Goal: Task Accomplishment & Management: Complete application form

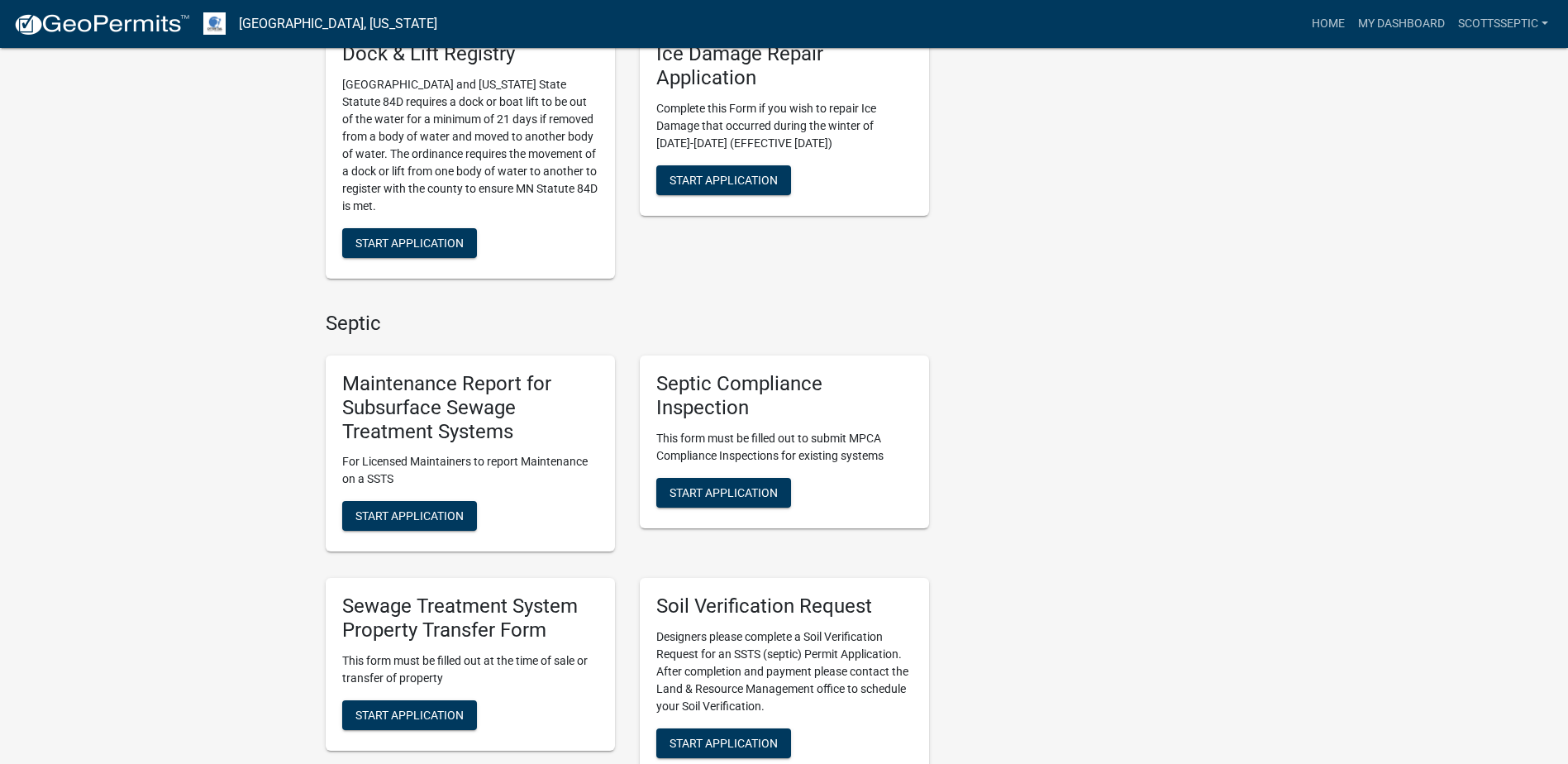
scroll to position [910, 0]
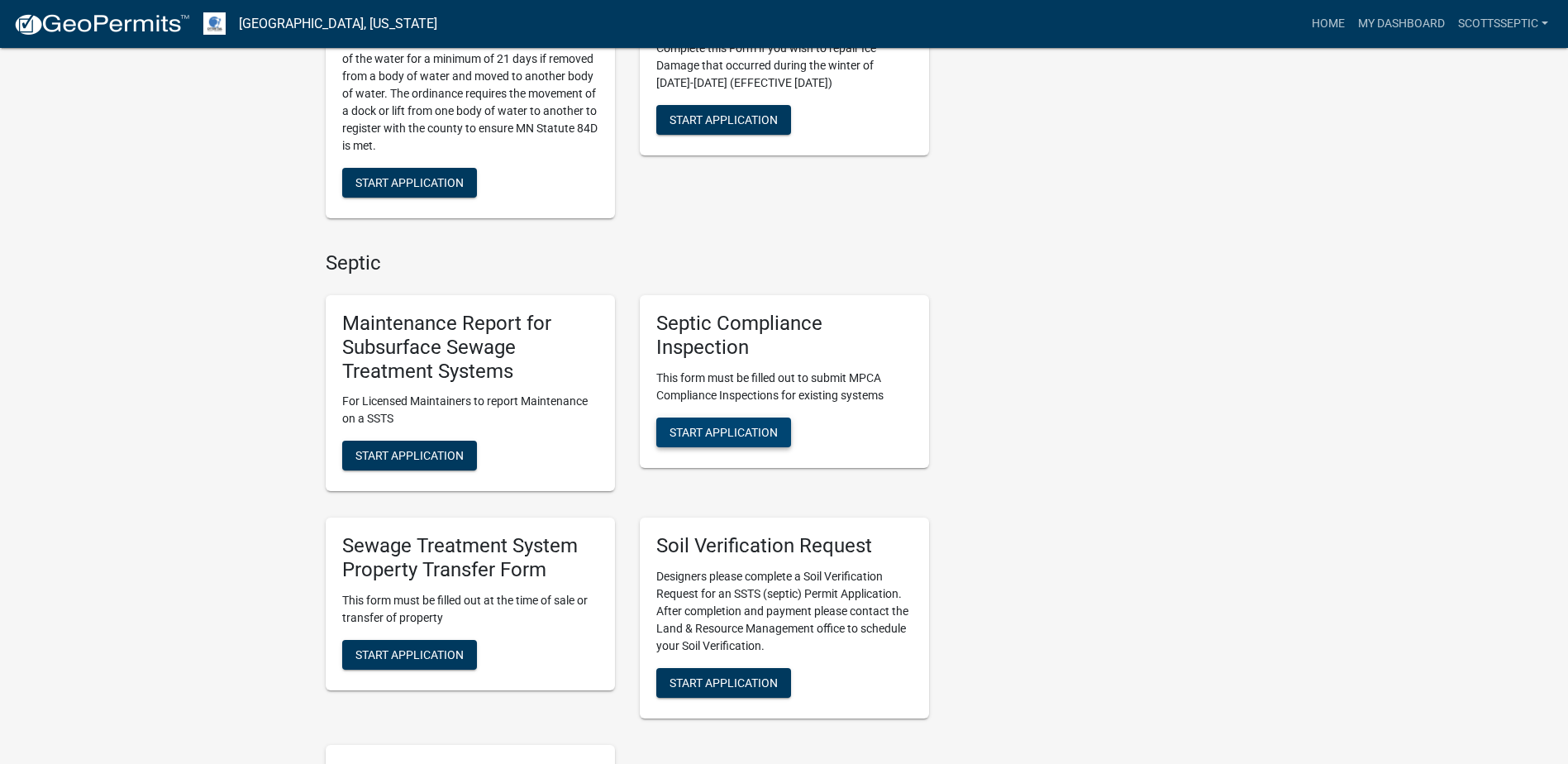
click at [715, 434] on span "Start Application" at bounding box center [724, 431] width 108 height 13
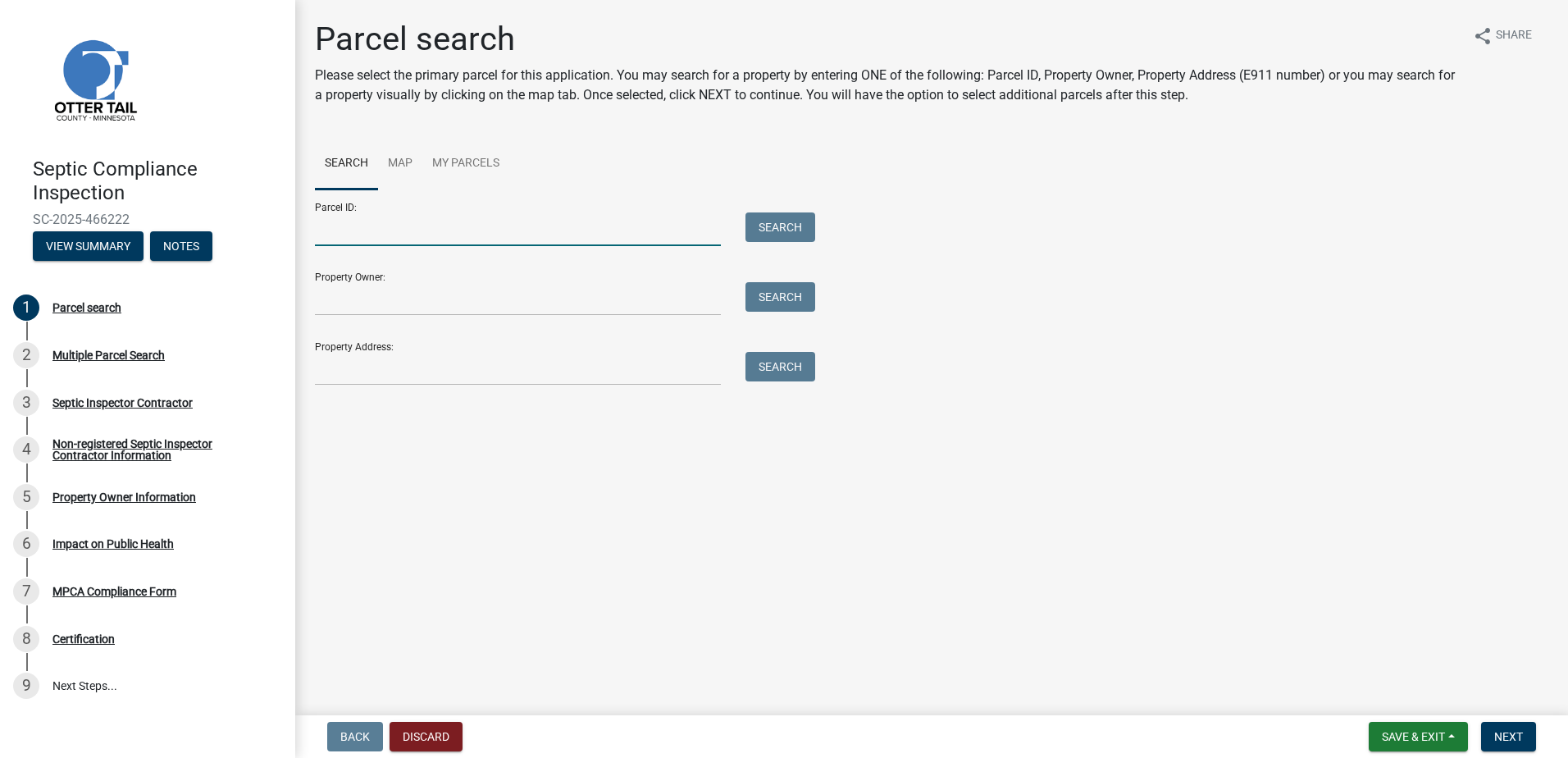
click at [384, 235] on input "Parcel ID:" at bounding box center [518, 229] width 406 height 33
type input "11000220144000"
click at [789, 235] on button "Search" at bounding box center [781, 227] width 70 height 30
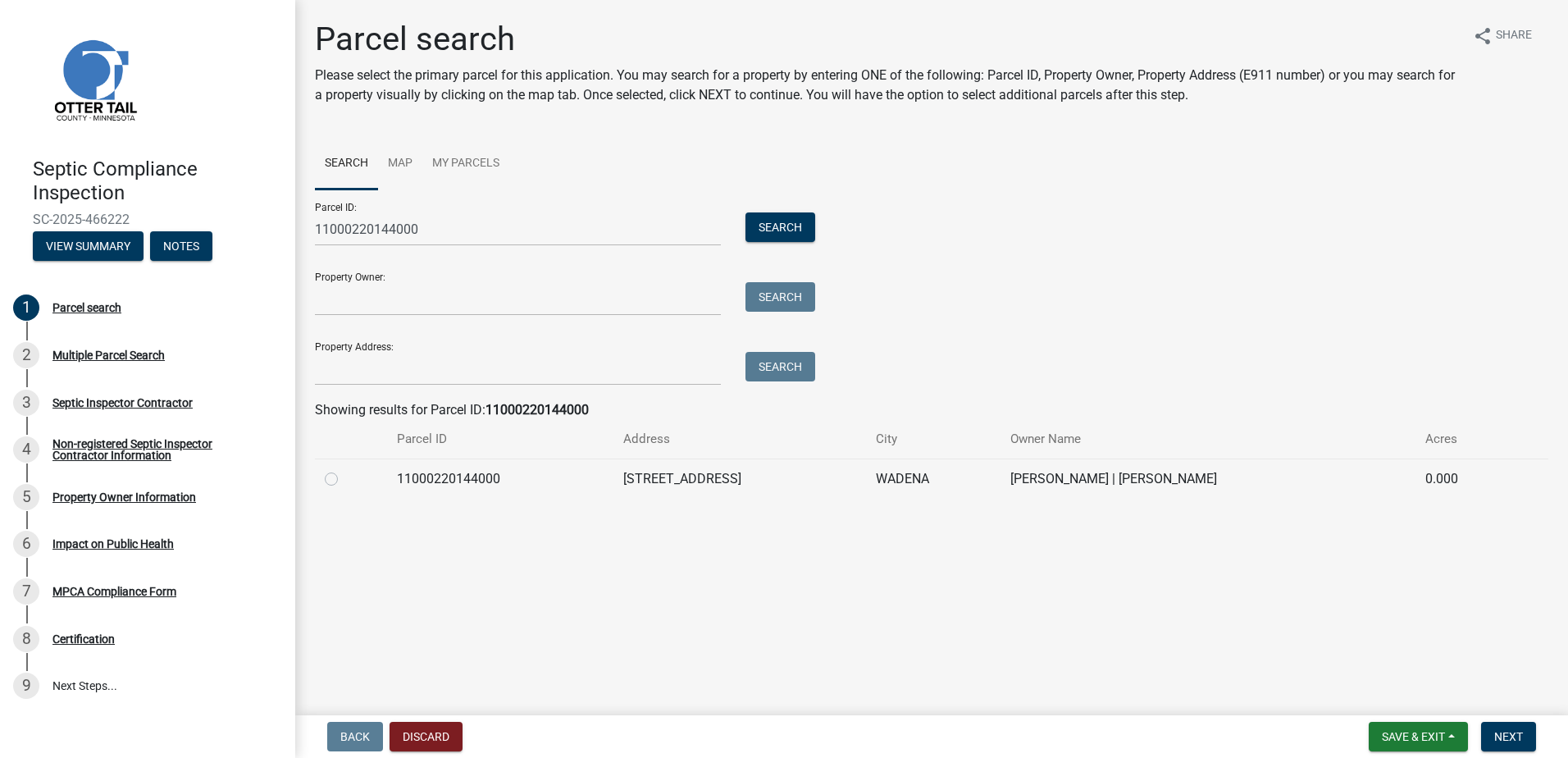
click at [344, 469] on label at bounding box center [344, 469] width 0 height 0
click at [344, 480] on input "radio" at bounding box center [349, 474] width 10 height 10
radio input "true"
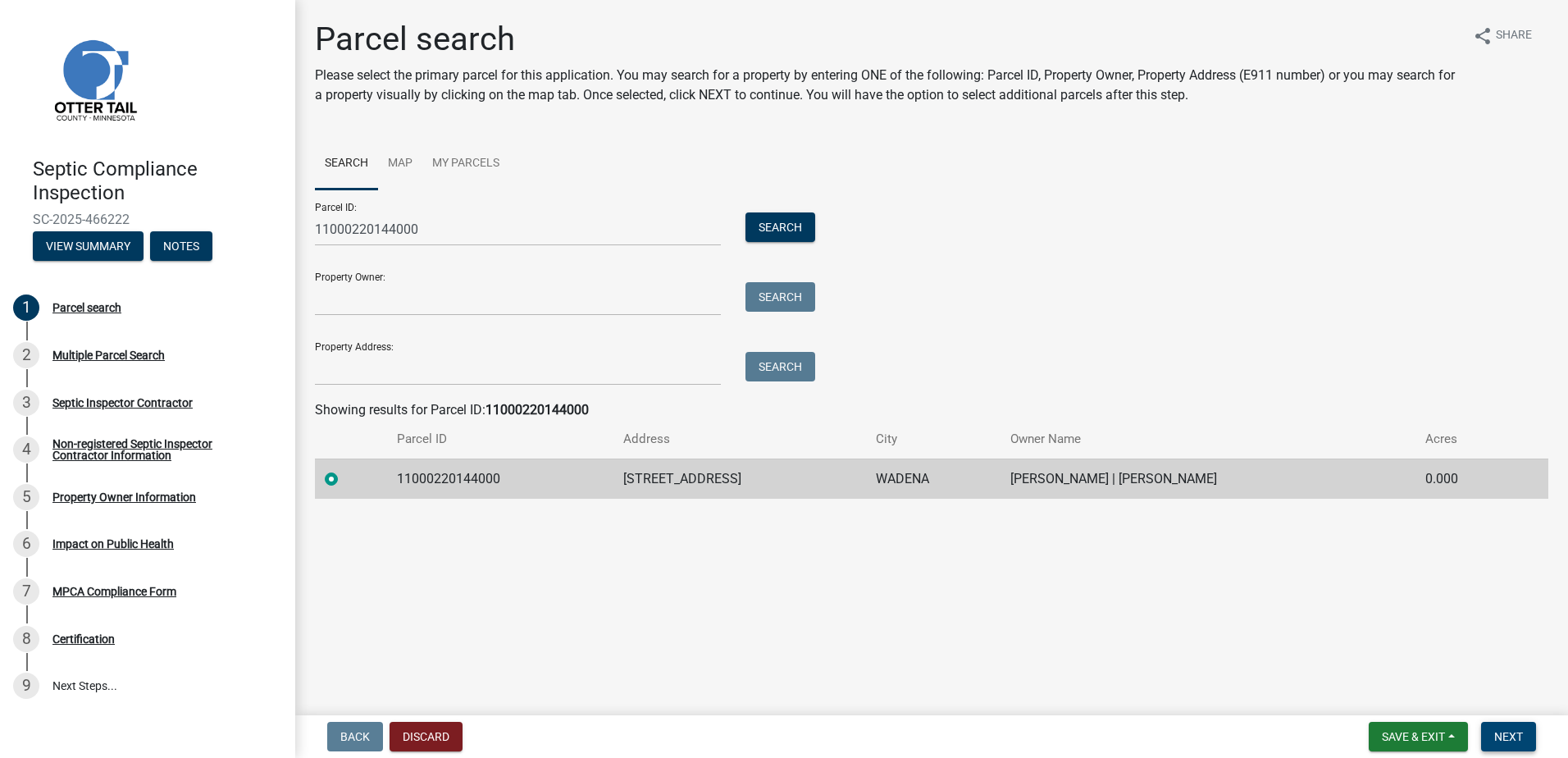
click at [1507, 732] on span "Next" at bounding box center [1508, 736] width 29 height 13
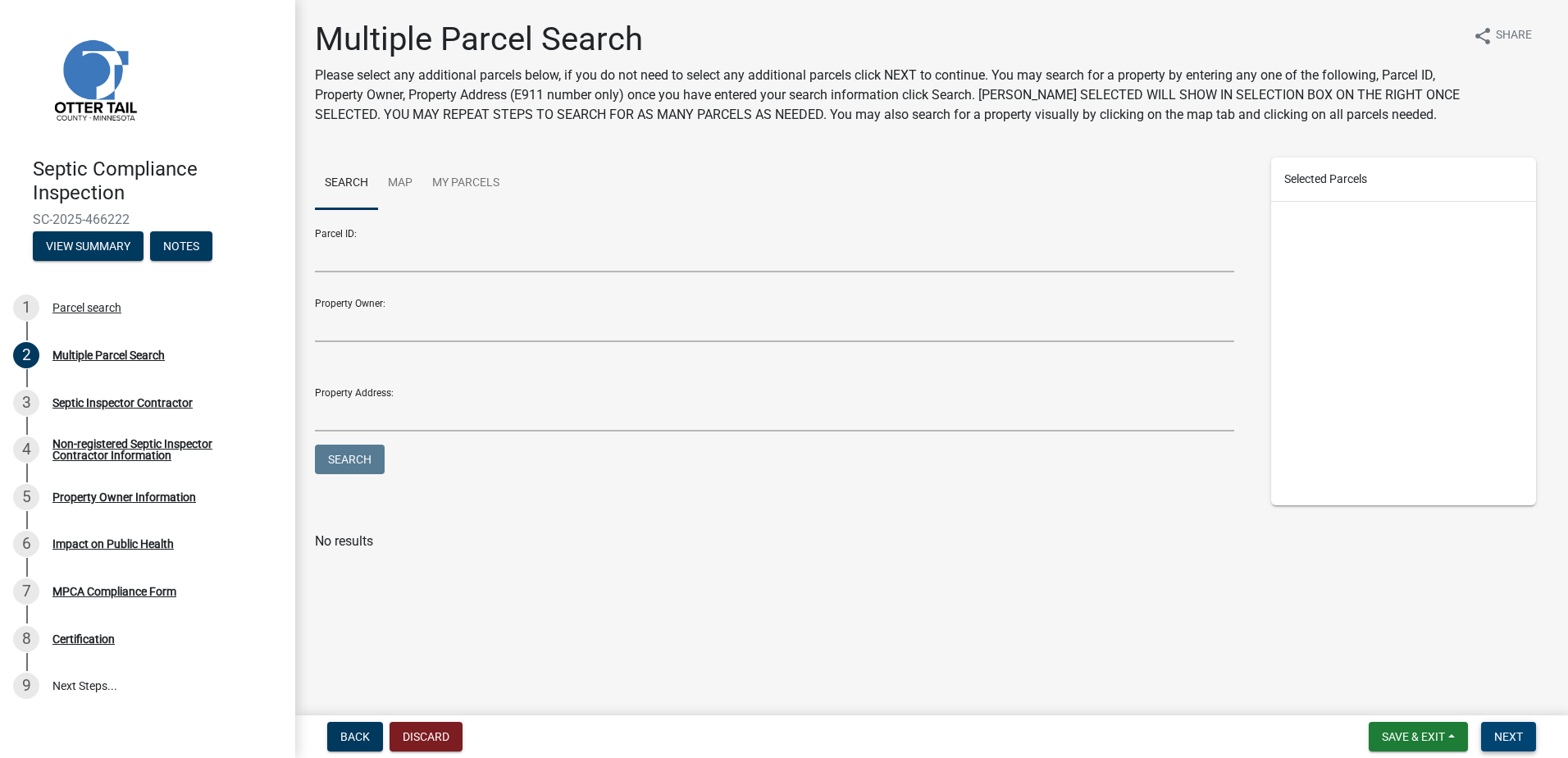
click at [1511, 738] on span "Next" at bounding box center [1508, 736] width 29 height 13
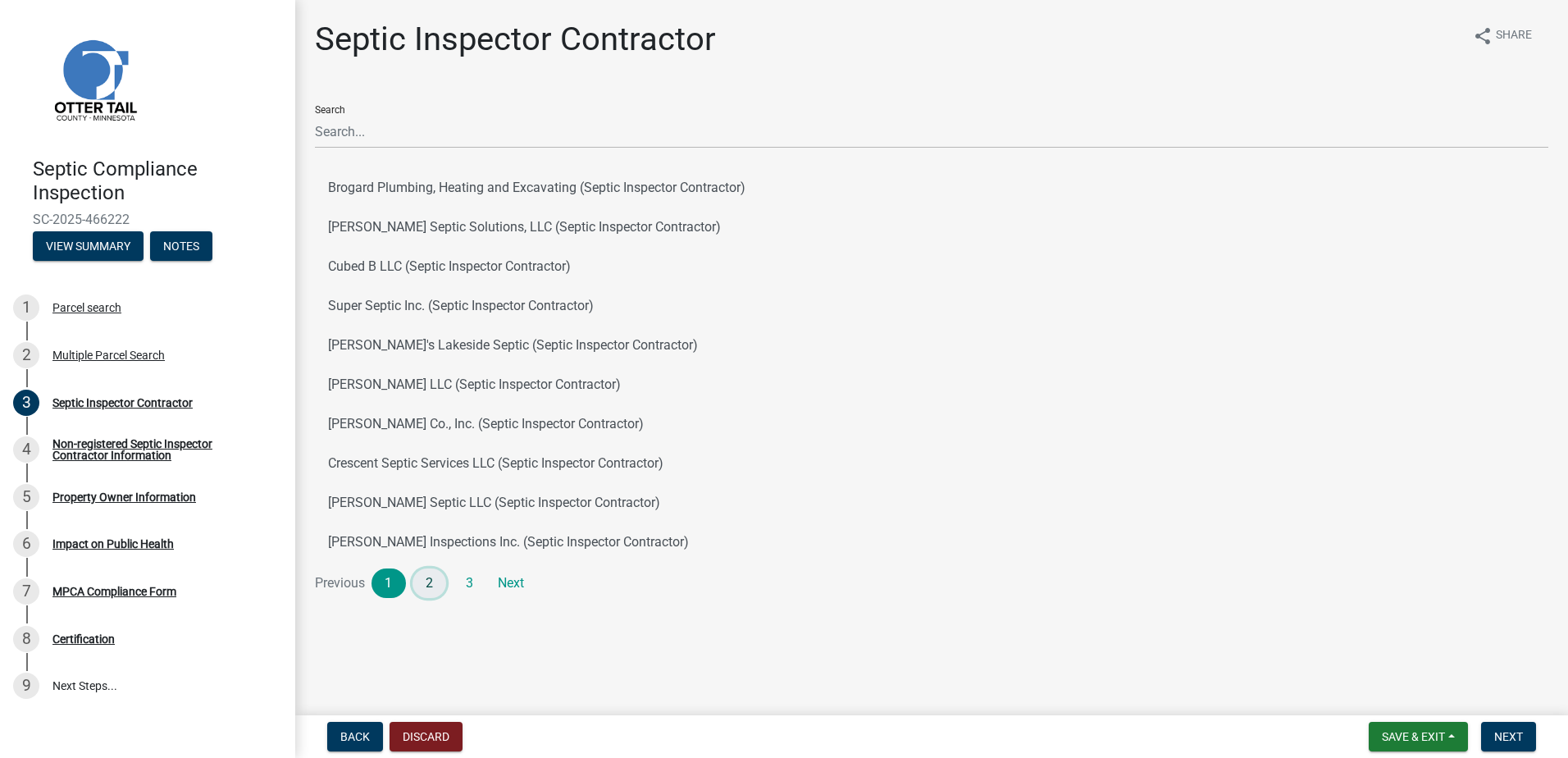
click at [428, 583] on link "2" at bounding box center [430, 583] width 34 height 30
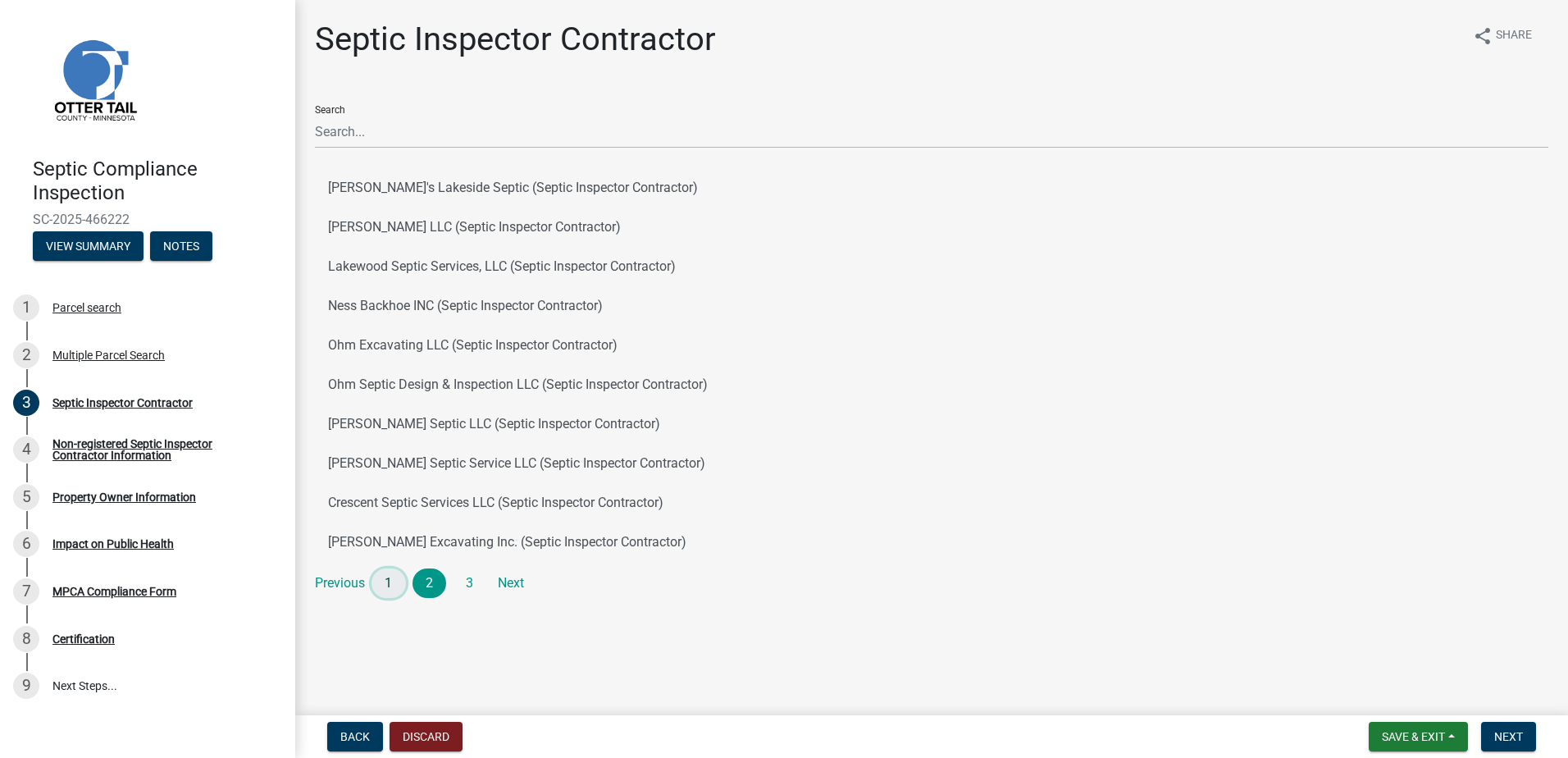
click at [394, 576] on link "1" at bounding box center [389, 583] width 34 height 30
click at [380, 190] on button "[PERSON_NAME] Septic Services, LLC (Septic Inspector Contractor)" at bounding box center [932, 188] width 1233 height 39
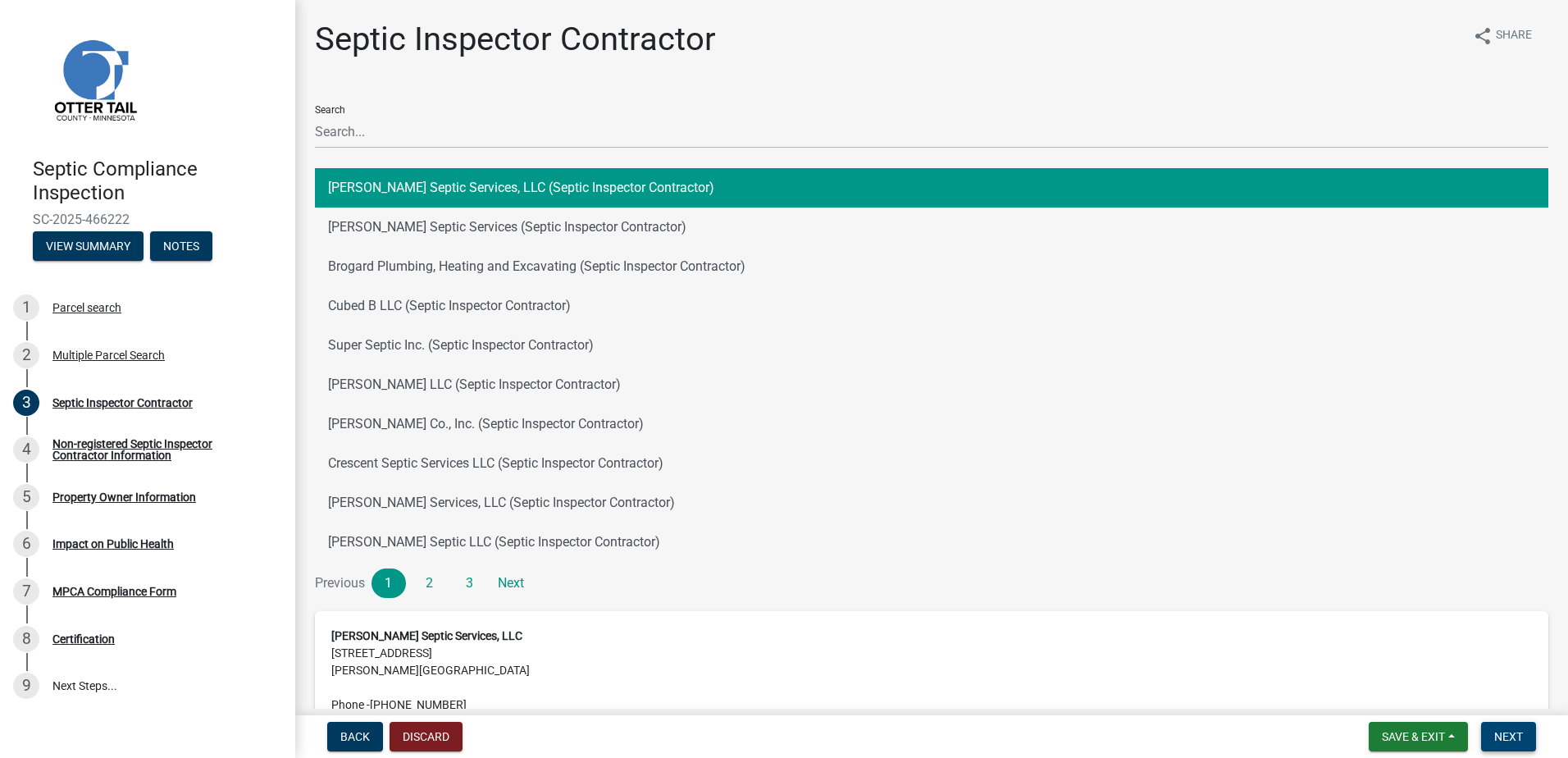
click at [1497, 737] on span "Next" at bounding box center [1508, 736] width 29 height 13
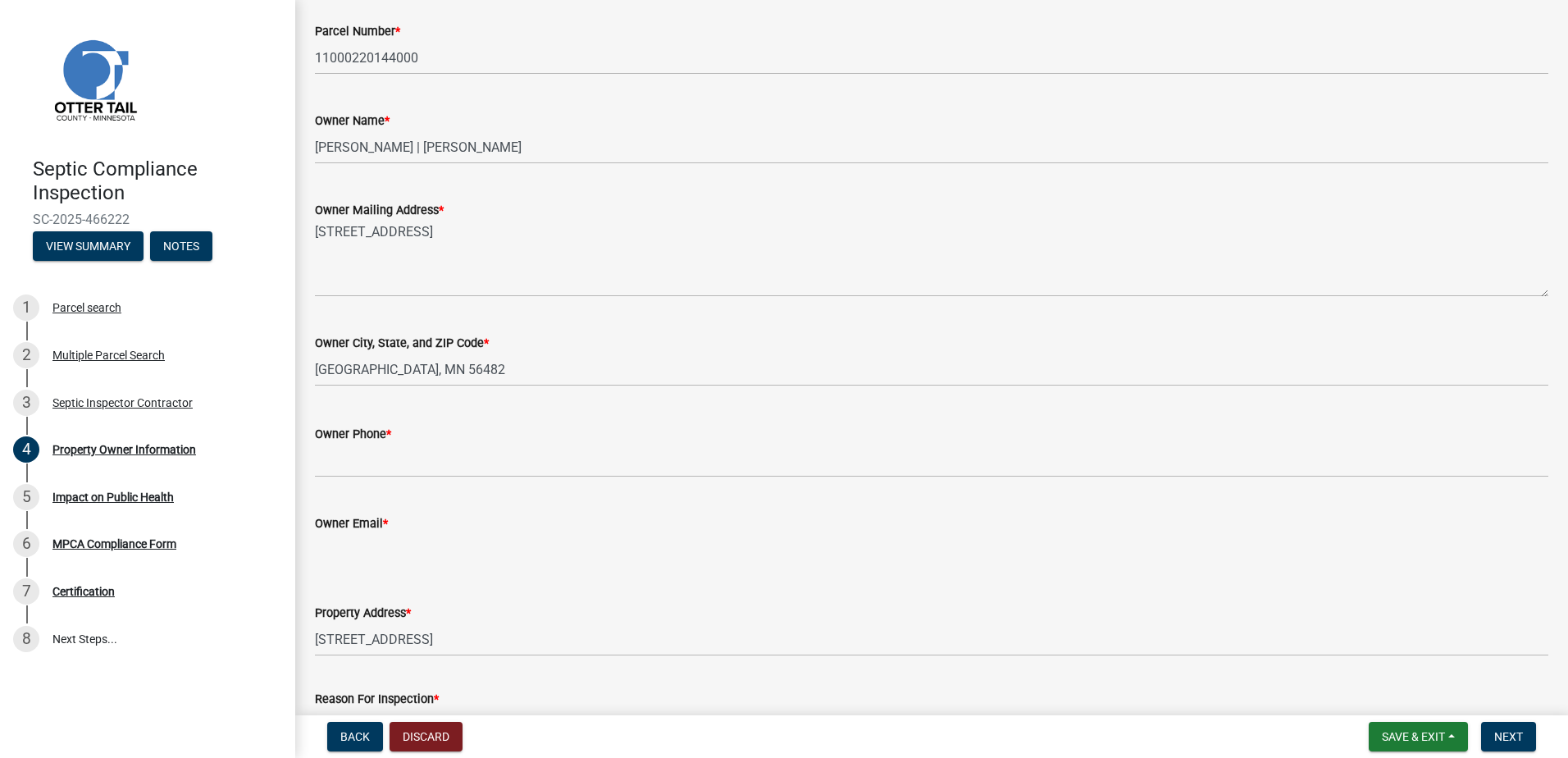
scroll to position [246, 0]
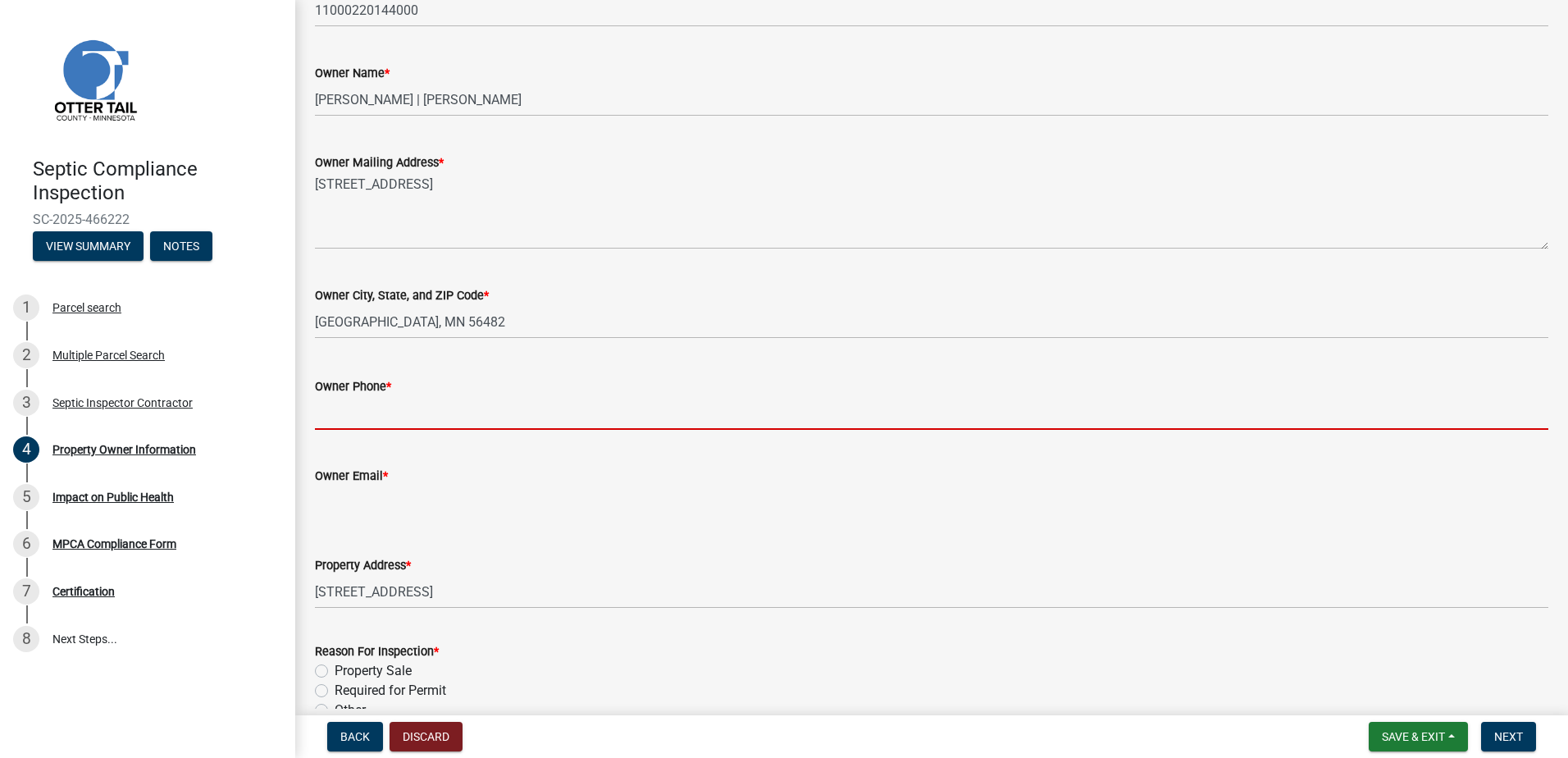
click at [345, 418] on input "Owner Phone *" at bounding box center [932, 413] width 1233 height 33
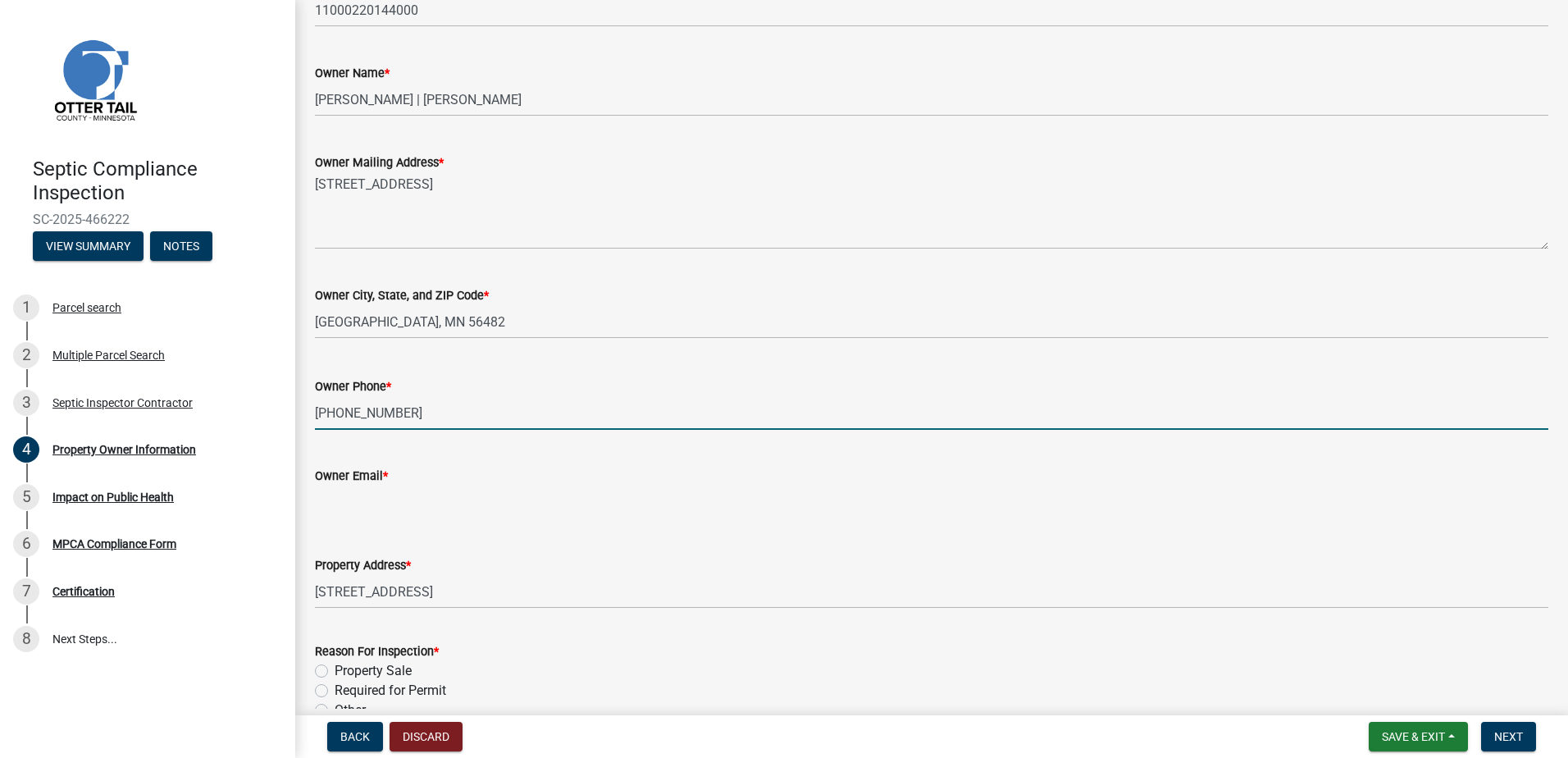
type input "[PHONE_NUMBER]"
click at [353, 521] on wm-data-entity-input "Owner Email *" at bounding box center [932, 487] width 1233 height 90
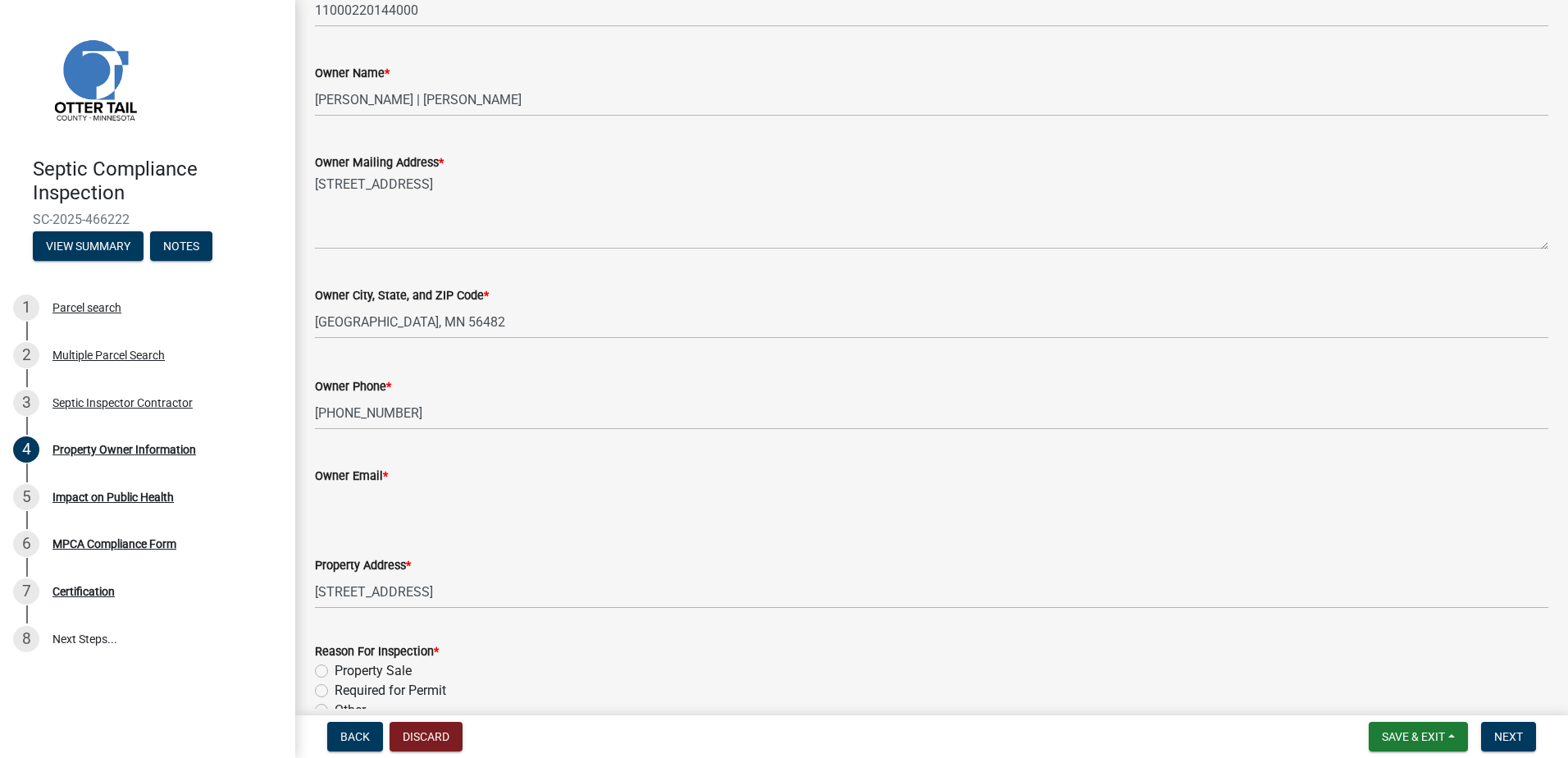
click at [356, 508] on input "Owner Email *" at bounding box center [932, 502] width 1233 height 33
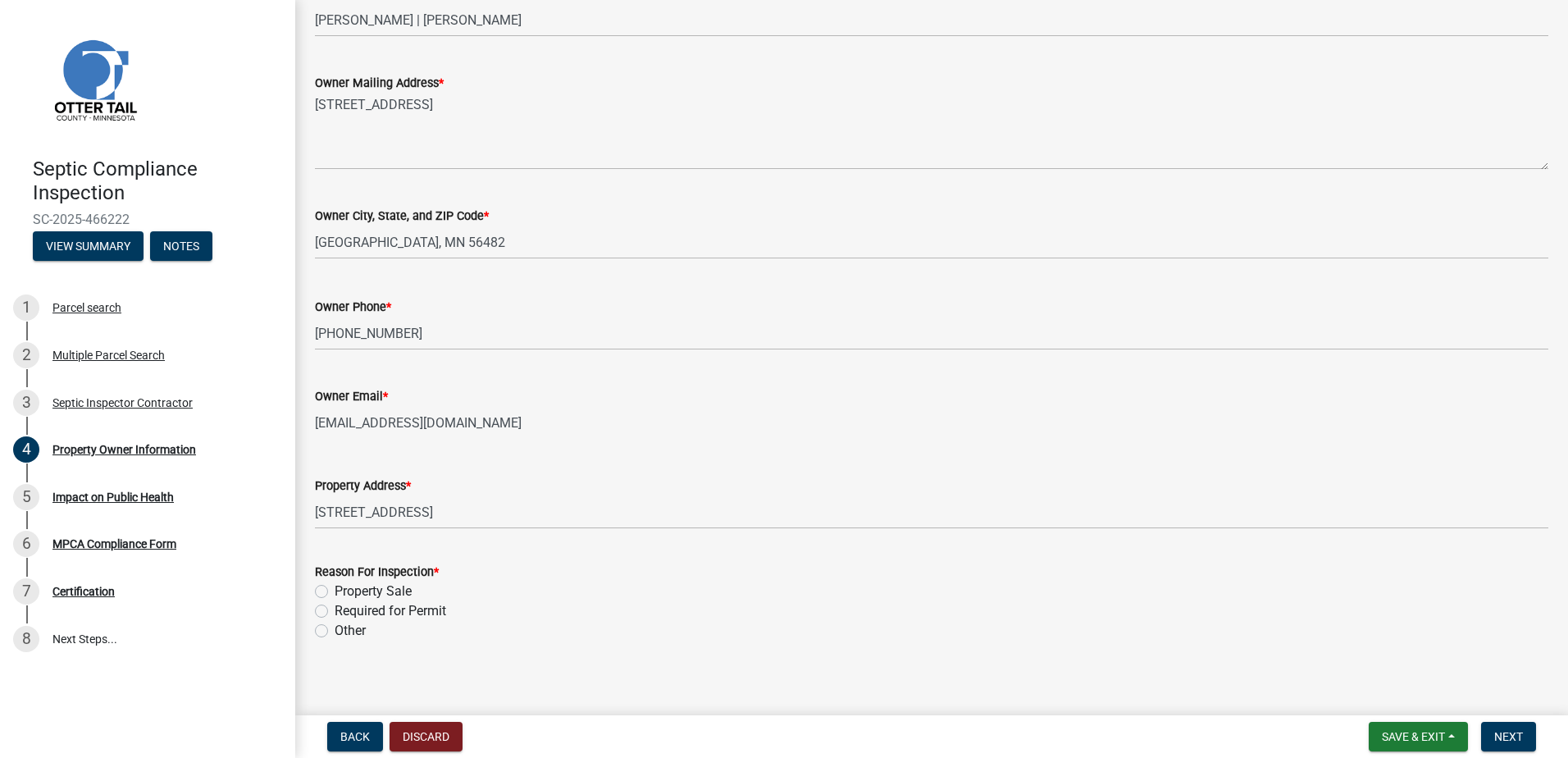
scroll to position [337, 0]
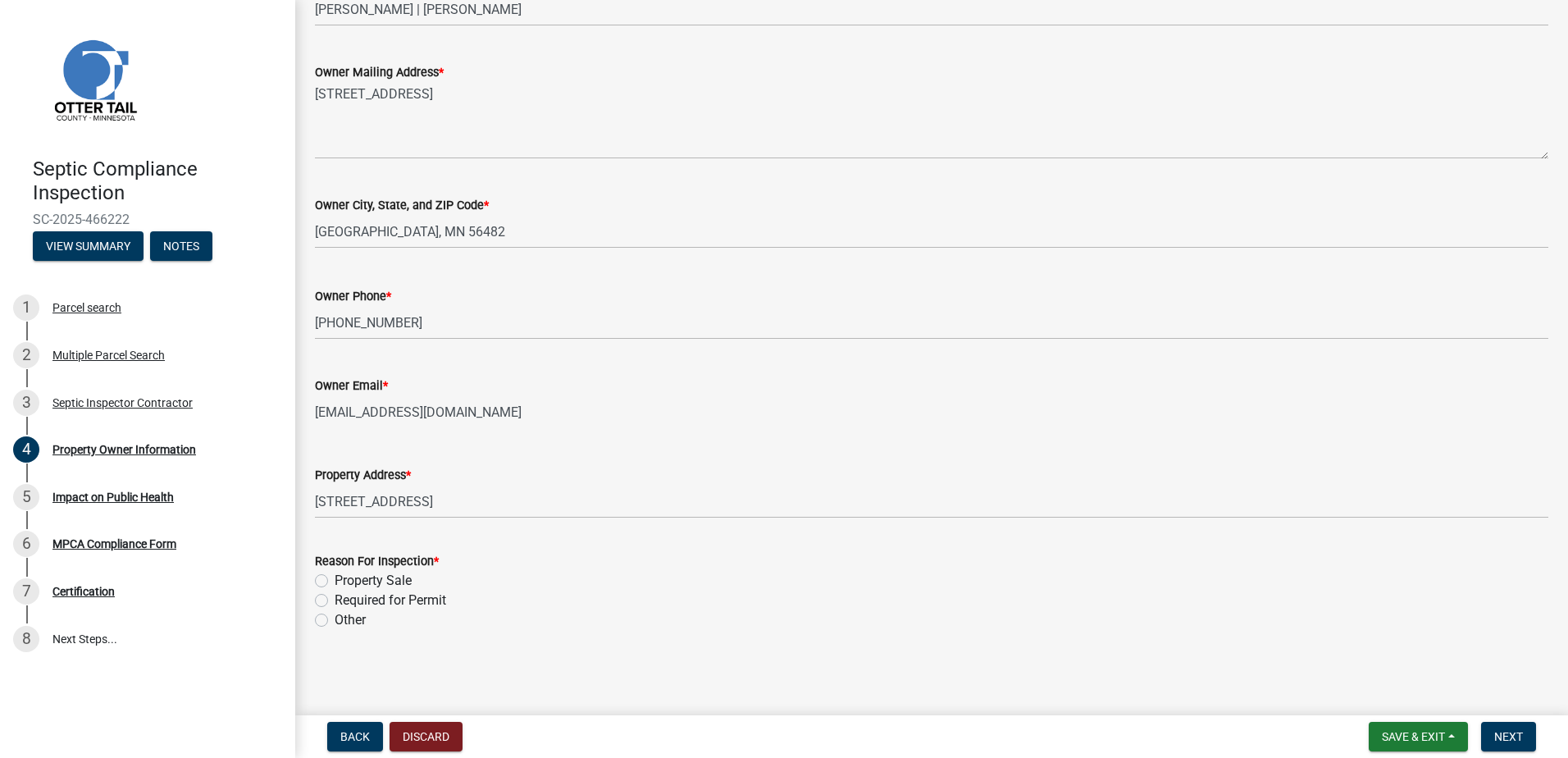
type input "[EMAIL_ADDRESS][DOMAIN_NAME]"
click at [335, 602] on label "Required for Permit" at bounding box center [390, 600] width 112 height 20
click at [335, 602] on input "Required for Permit" at bounding box center [340, 596] width 10 height 10
radio input "true"
click at [1518, 737] on span "Next" at bounding box center [1508, 736] width 29 height 13
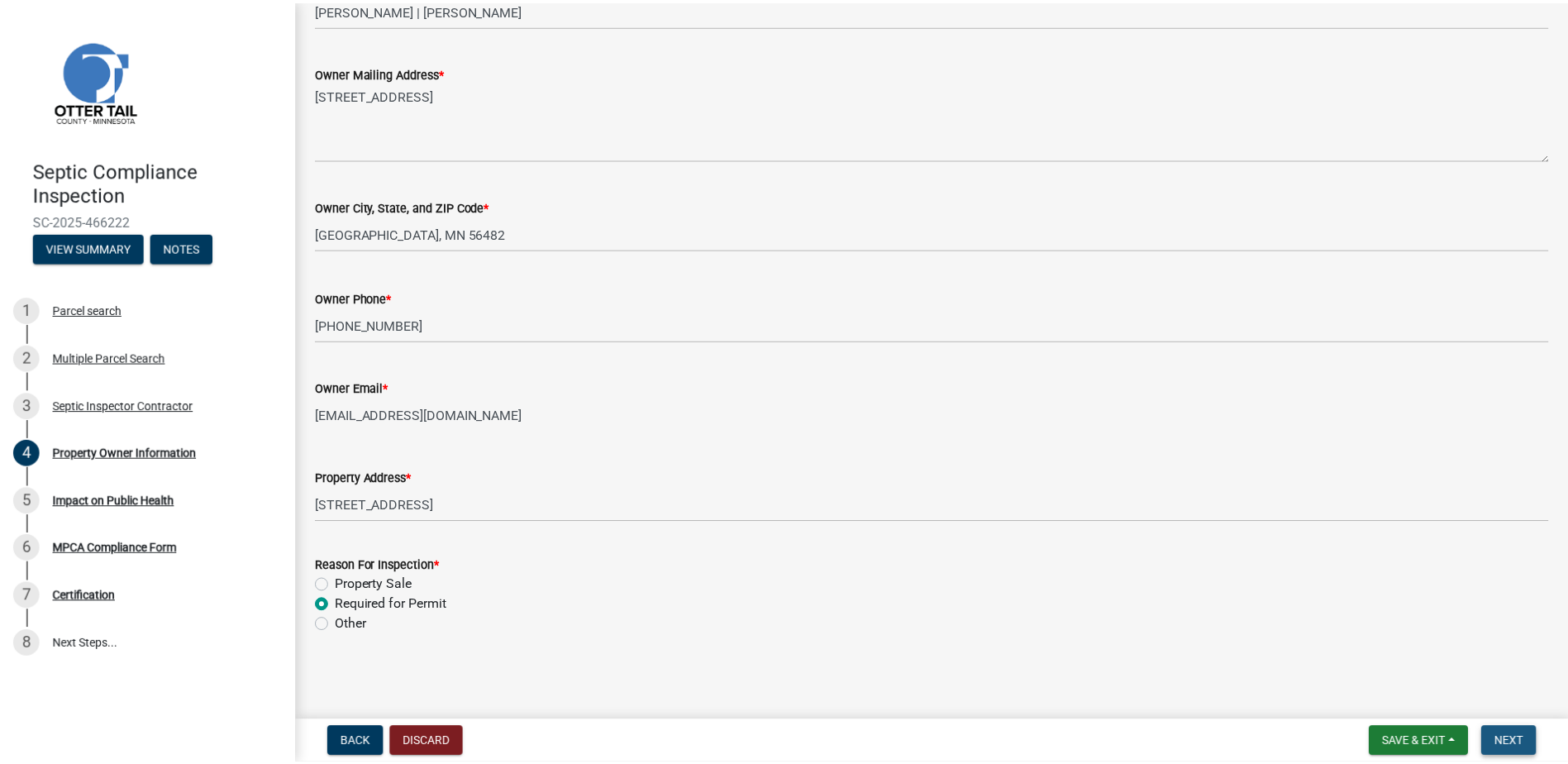
scroll to position [0, 0]
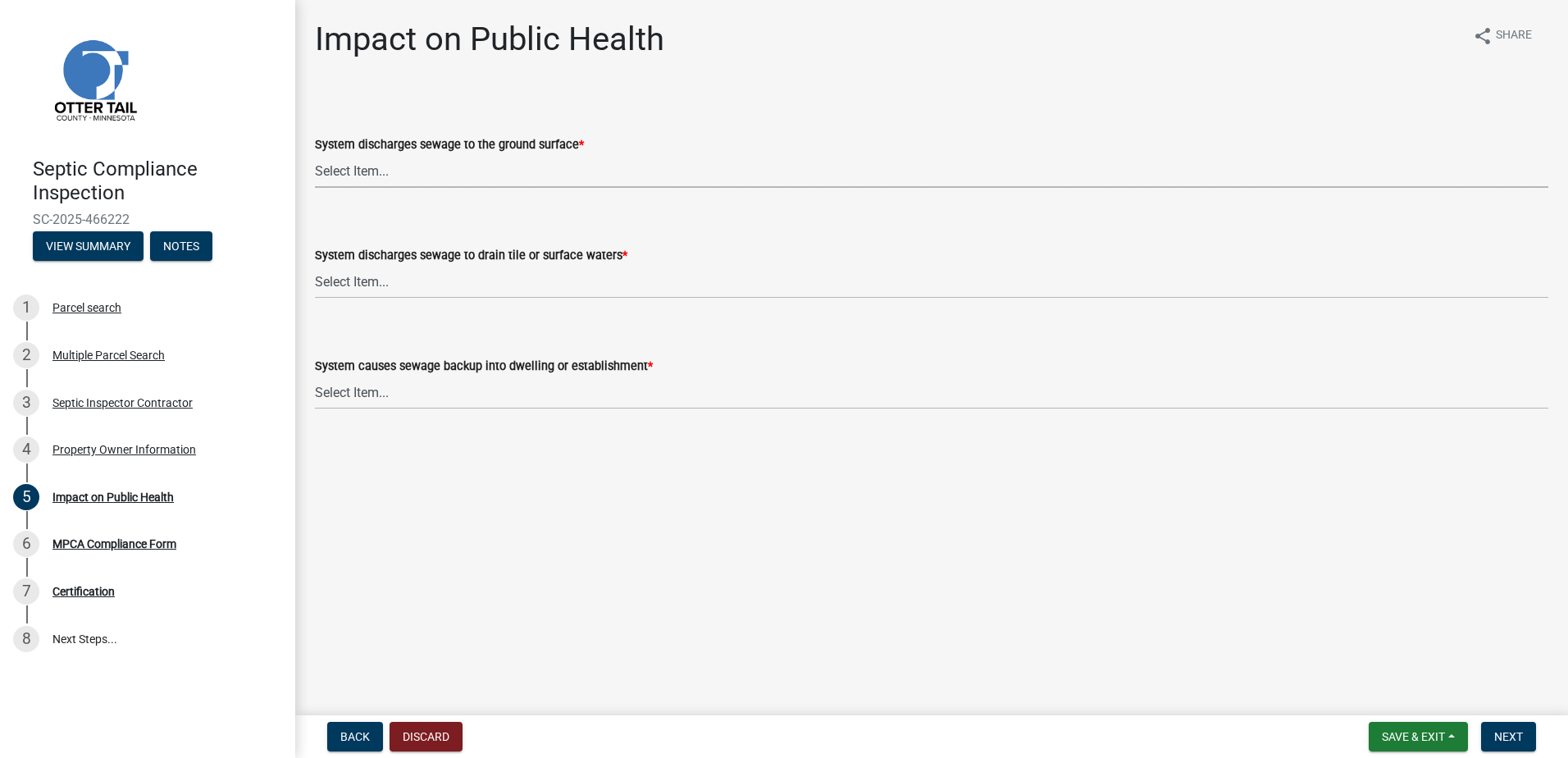
click at [335, 176] on select "Select Item... Yes No" at bounding box center [932, 170] width 1233 height 33
click at [315, 154] on select "Select Item... Yes No" at bounding box center [932, 170] width 1233 height 33
select select "9c5ef684-d0d4-4879-ab12-905ddbd81a72"
click at [334, 283] on select "Select Item... Yes No" at bounding box center [932, 281] width 1233 height 33
click at [315, 265] on select "Select Item... Yes No" at bounding box center [932, 281] width 1233 height 33
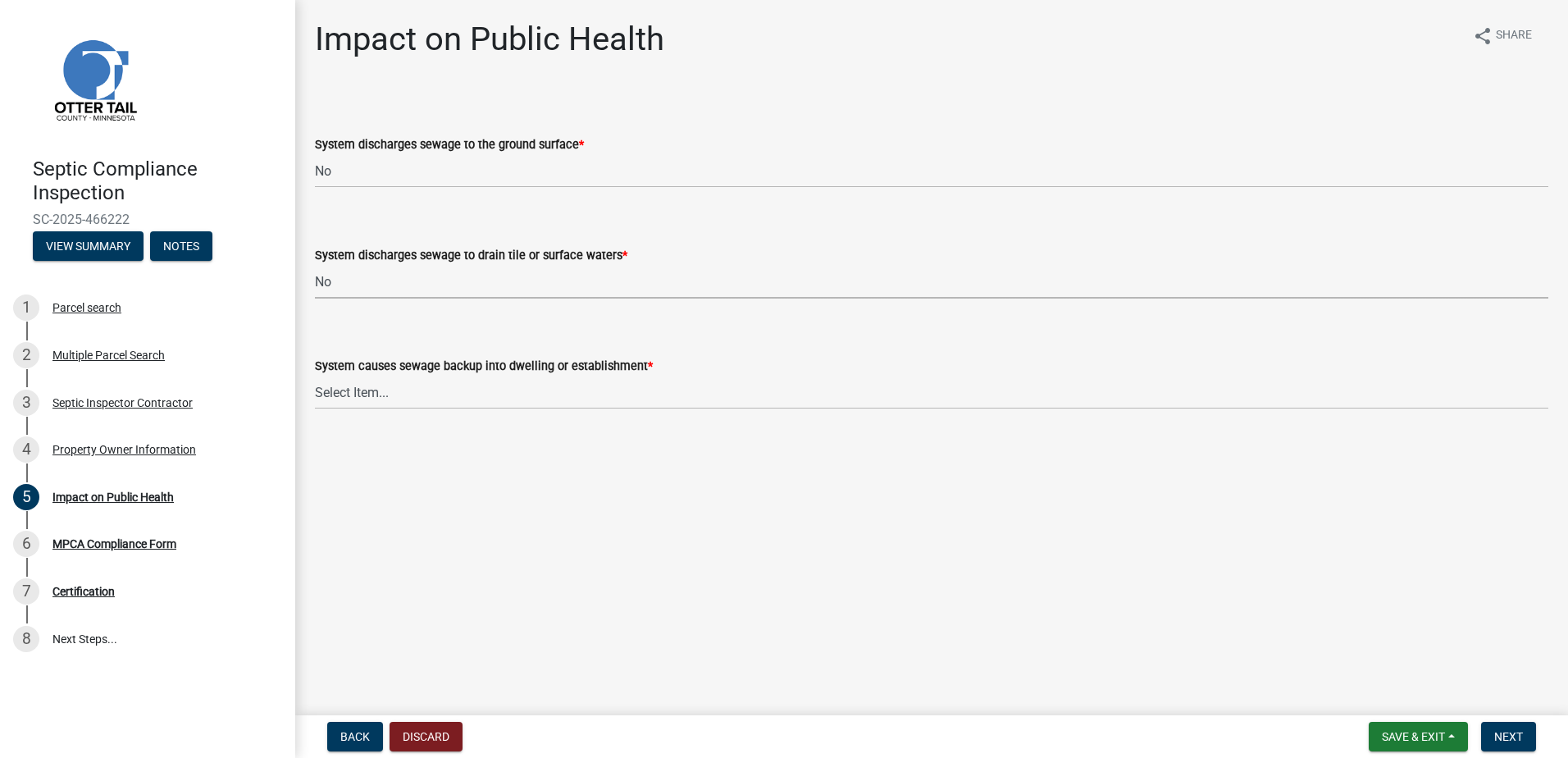
select select "7d491a2b-e9f0-4952-b474-53ca749b22af"
click at [331, 391] on select "Select Item... Yes No" at bounding box center [932, 392] width 1233 height 33
click at [315, 376] on select "Select Item... Yes No" at bounding box center [932, 392] width 1233 height 33
select select "6e07b46b-a403-4f3e-b4fc-218acc732c01"
click at [1510, 734] on span "Next" at bounding box center [1508, 736] width 29 height 13
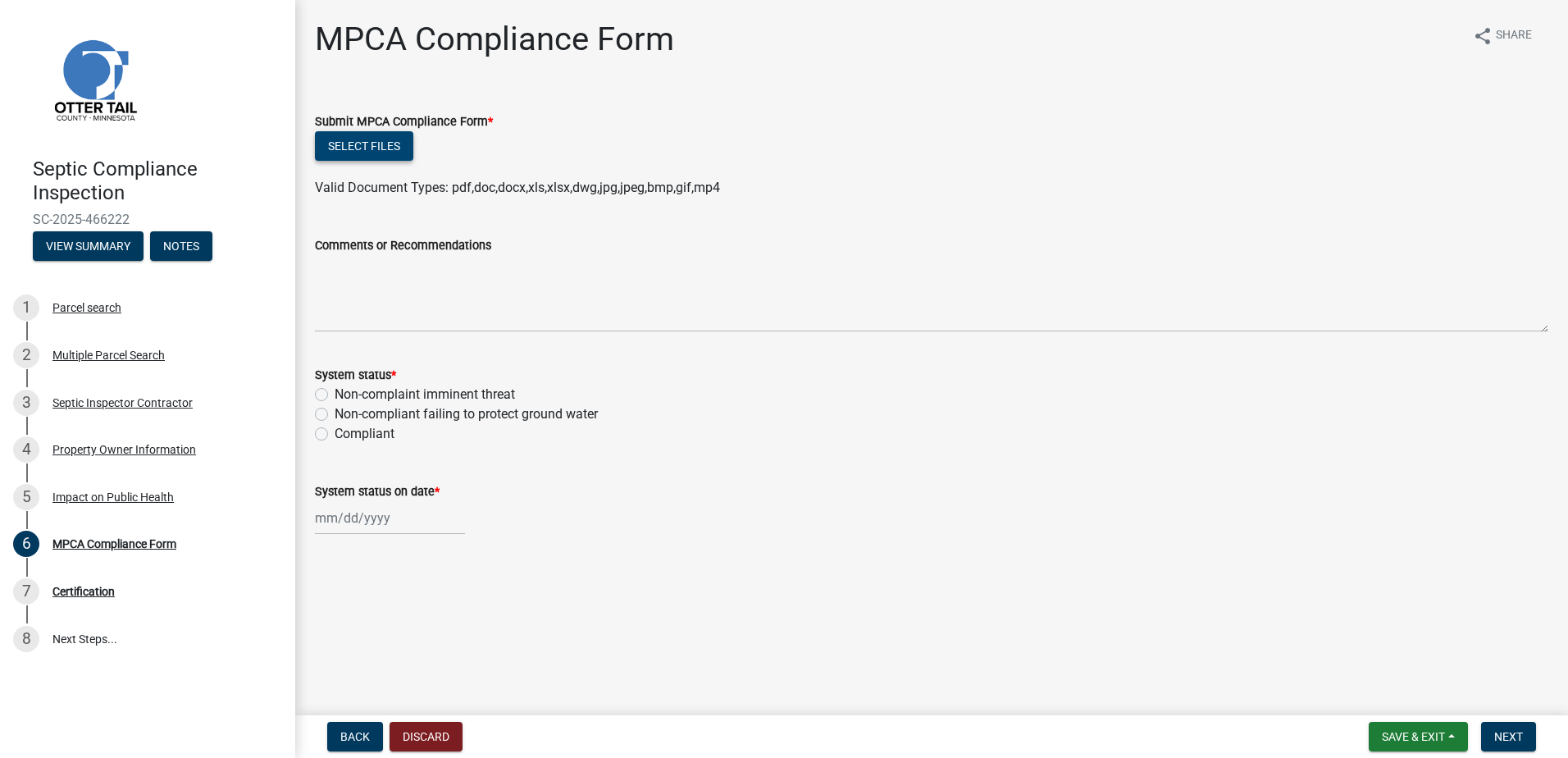
click at [360, 149] on button "Select files" at bounding box center [364, 146] width 98 height 30
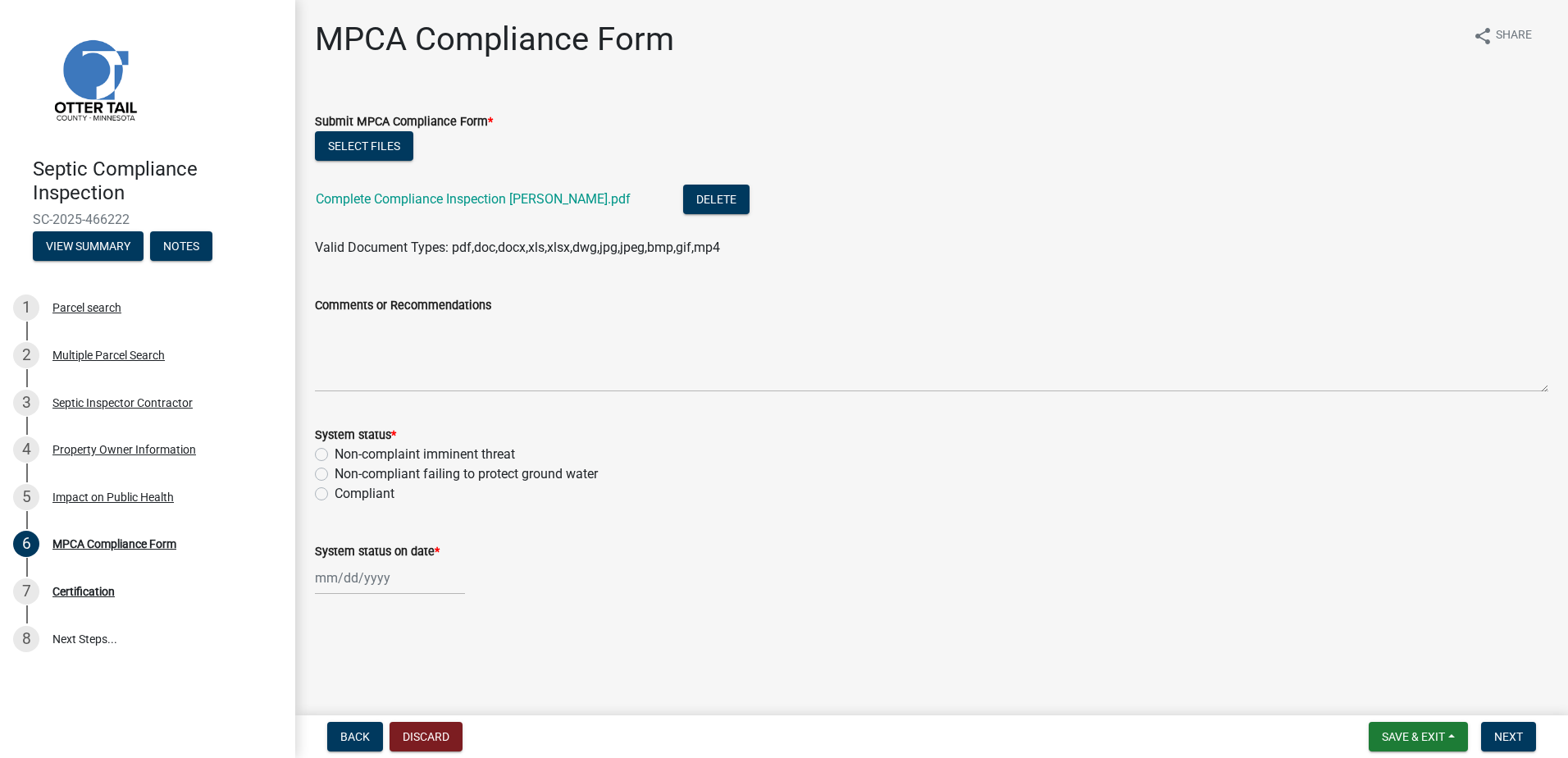
click at [335, 455] on label "Non-complaint imminent threat" at bounding box center [424, 454] width 180 height 20
click at [335, 455] on input "Non-complaint imminent threat" at bounding box center [340, 450] width 10 height 10
radio input "true"
click at [337, 583] on div at bounding box center [390, 578] width 150 height 33
select select "8"
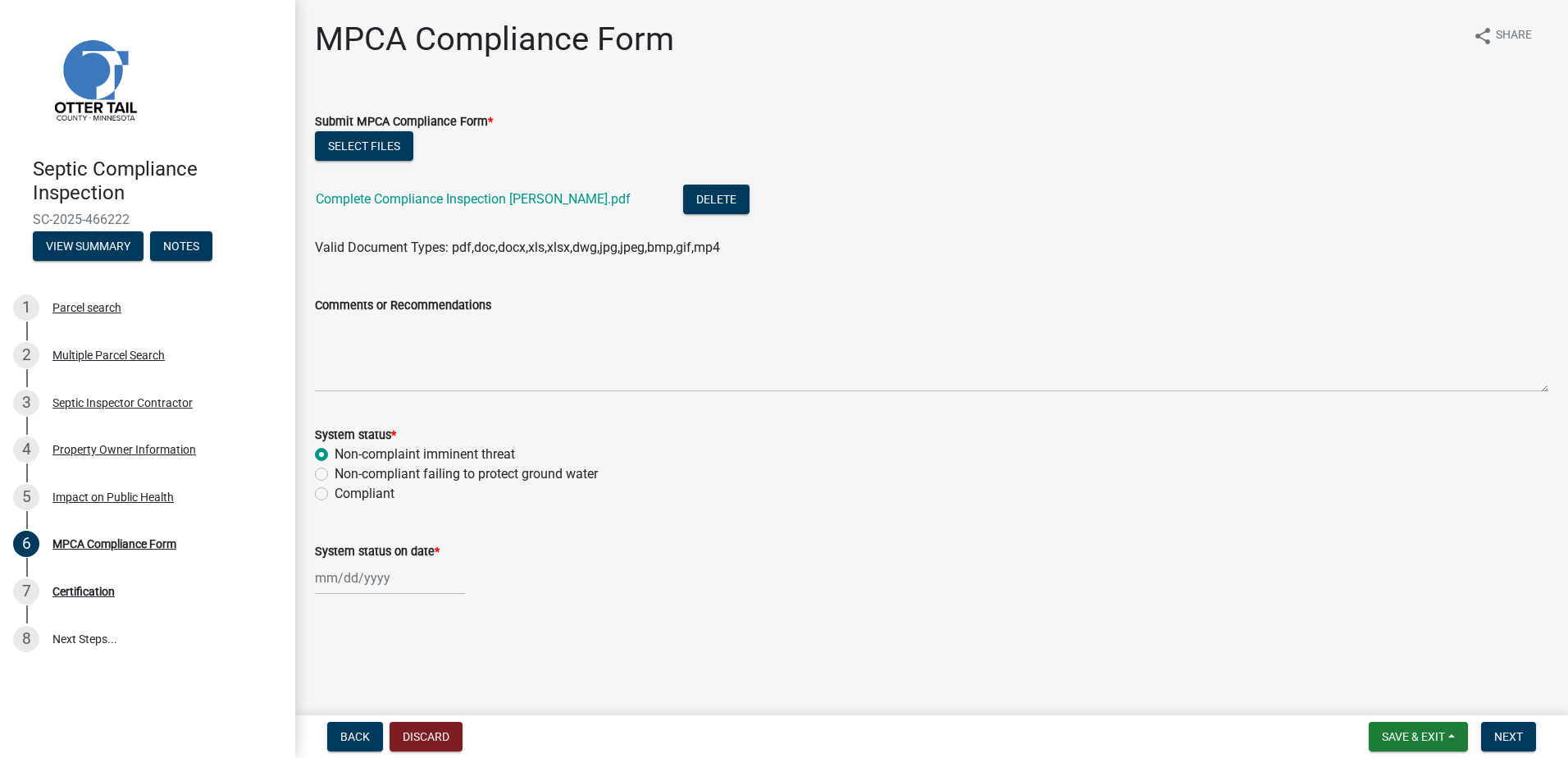
select select "2025"
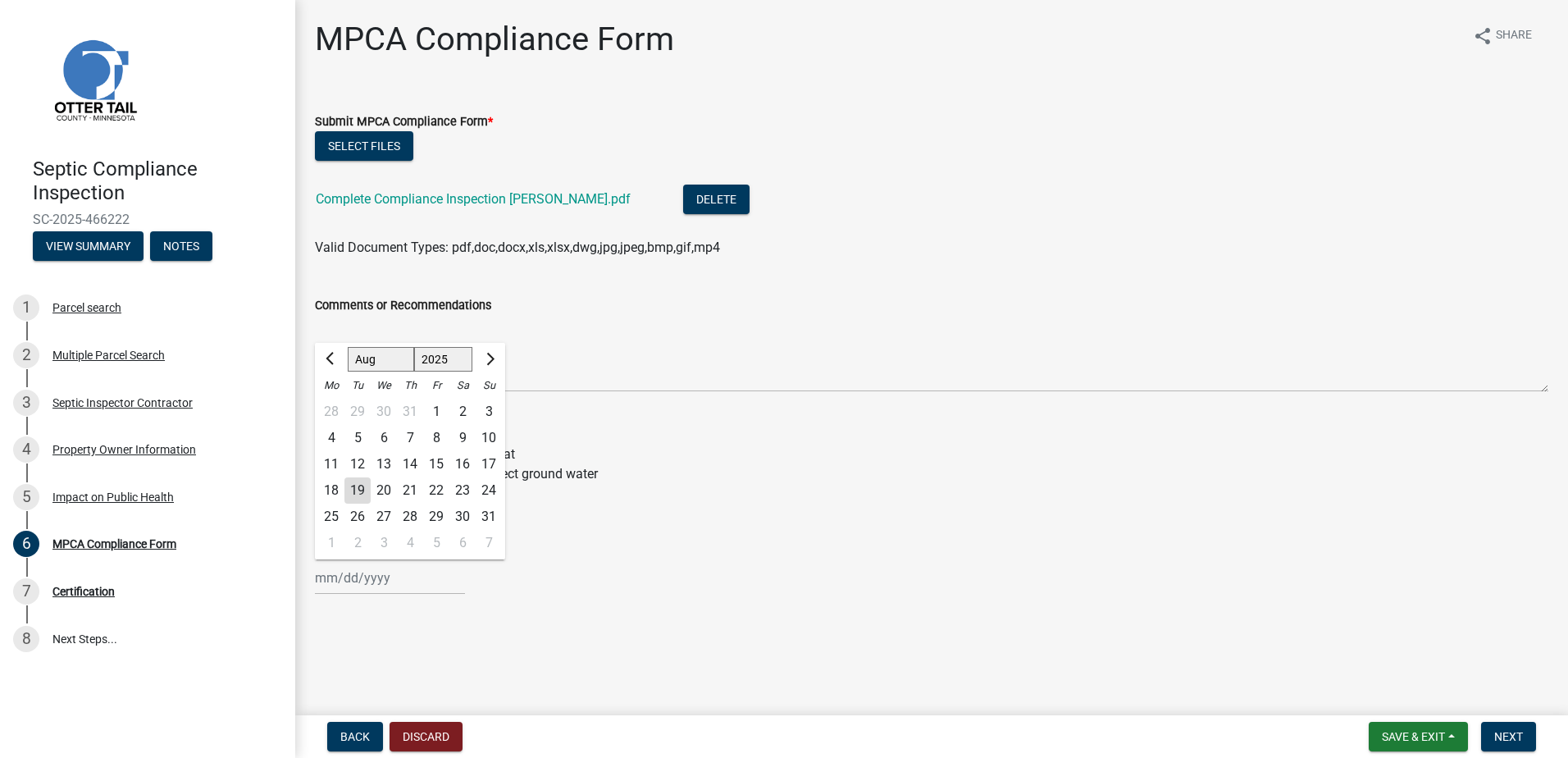
click at [433, 439] on div "8" at bounding box center [436, 438] width 26 height 26
type input "[DATE]"
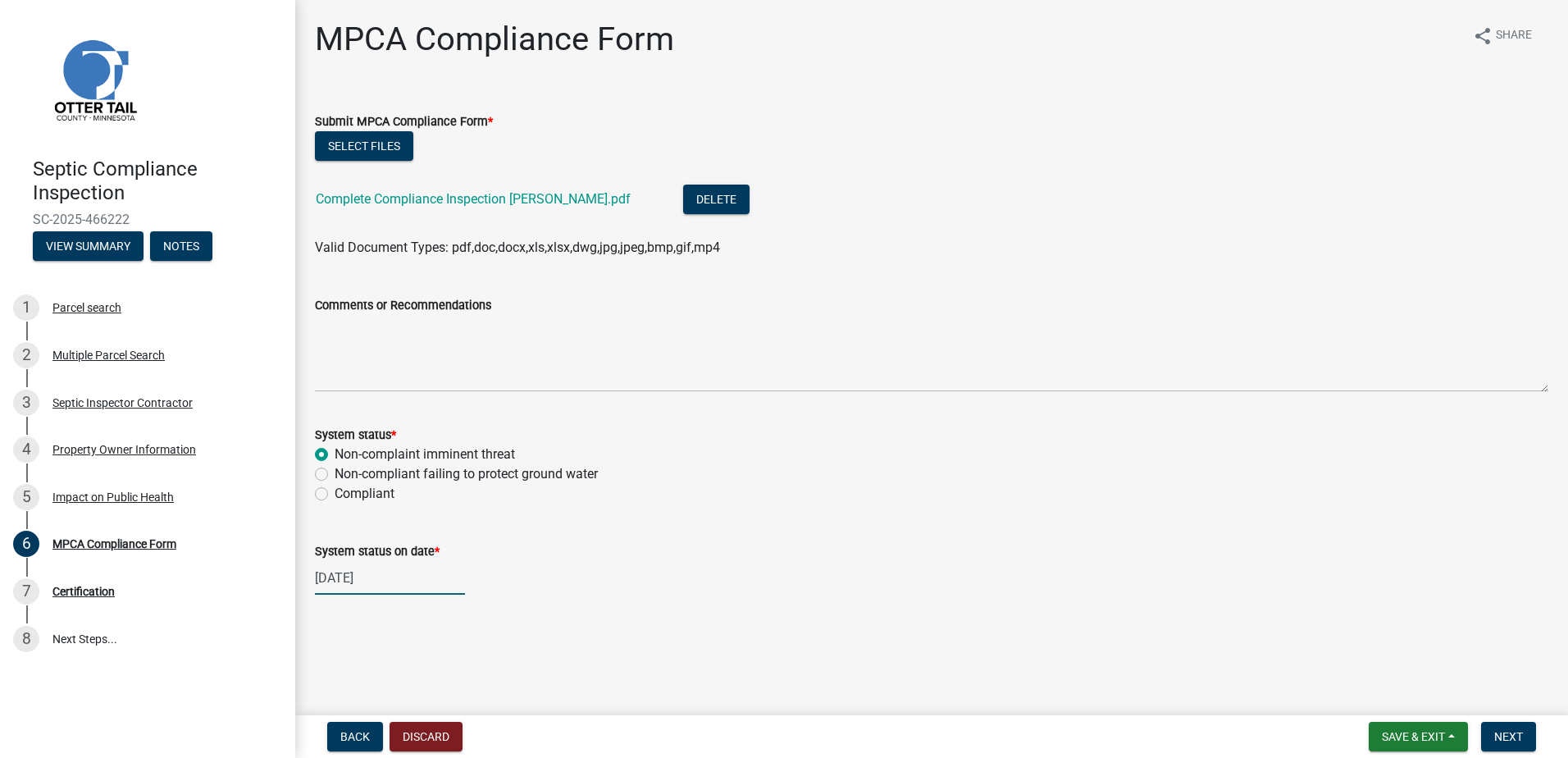
click at [335, 573] on div "[DATE]" at bounding box center [390, 578] width 150 height 33
select select "8"
select select "2025"
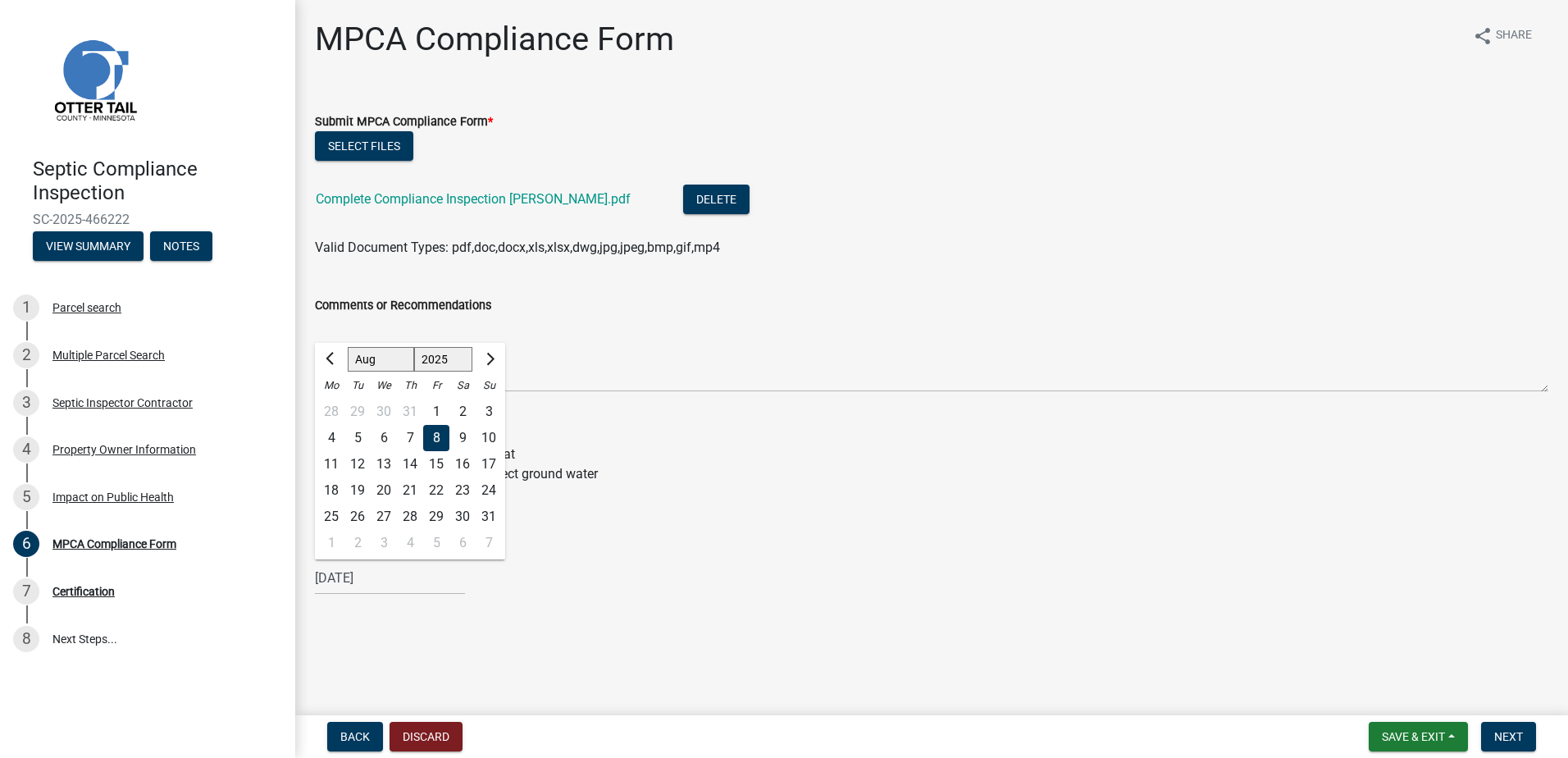
click at [353, 435] on div "5" at bounding box center [357, 438] width 26 height 26
type input "[DATE]"
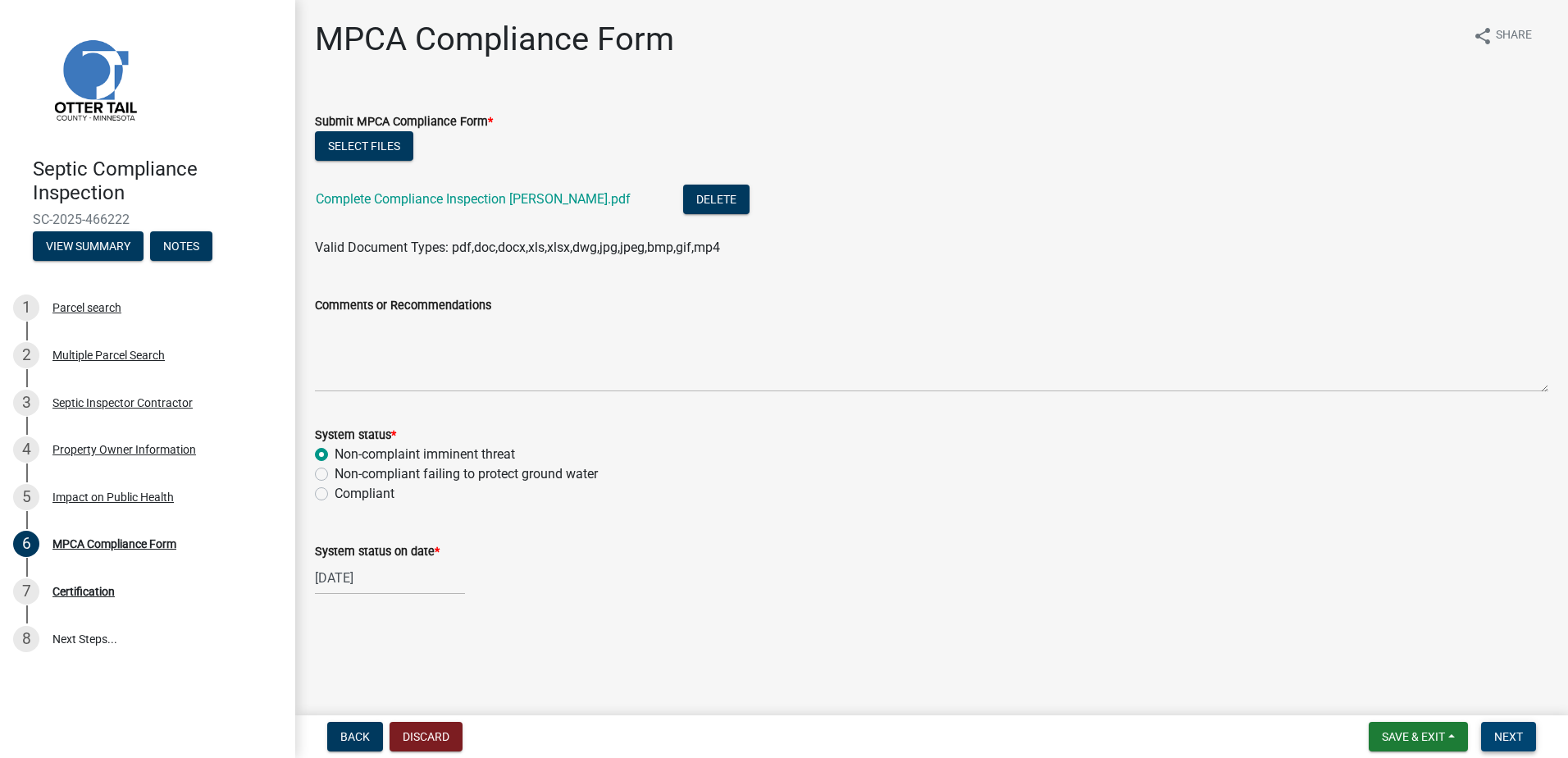
click at [1491, 733] on button "Next" at bounding box center [1508, 737] width 55 height 30
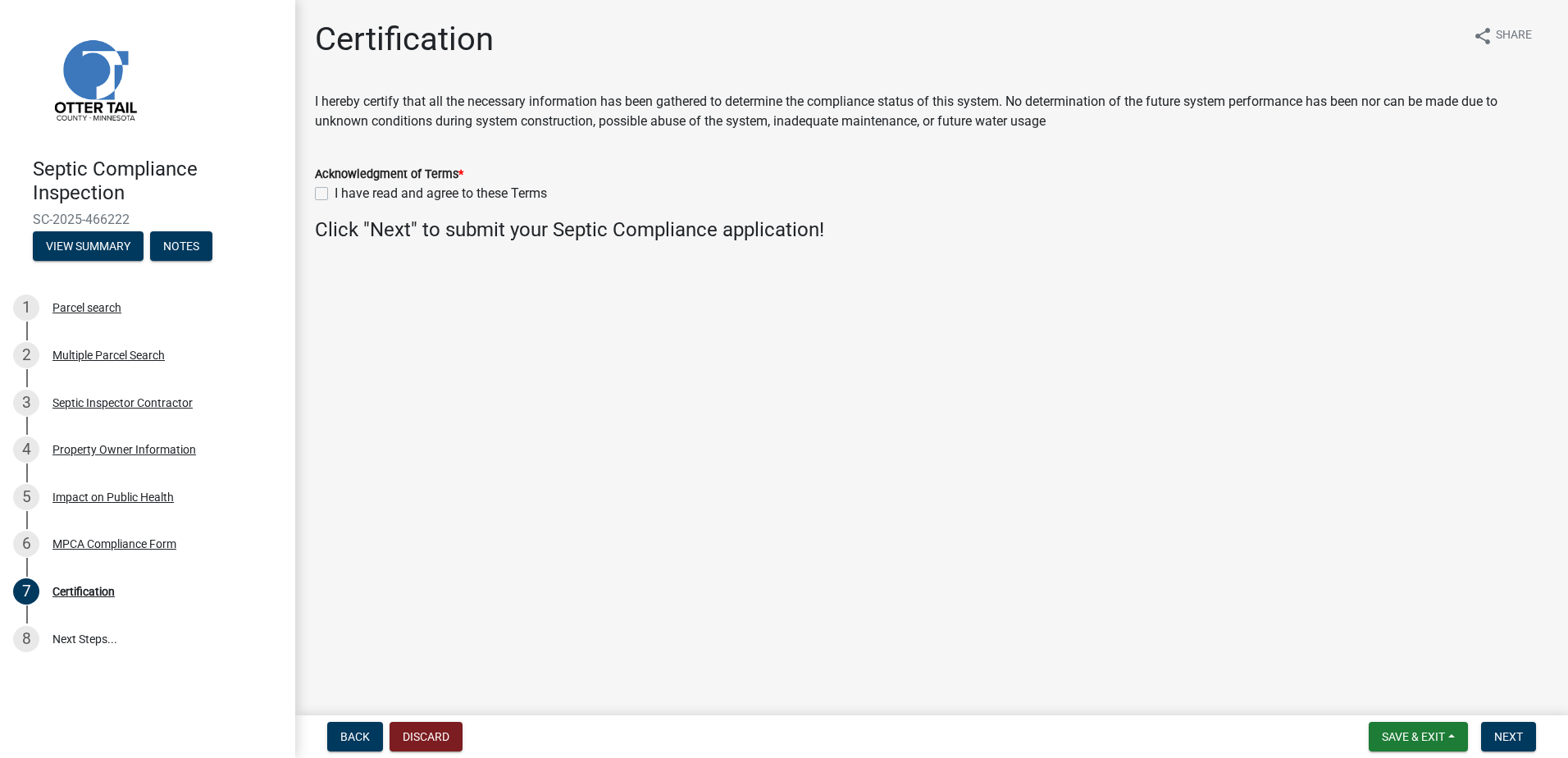
drag, startPoint x: 324, startPoint y: 188, endPoint x: 324, endPoint y: 201, distance: 13.0
click at [335, 191] on label "I have read and agree to these Terms" at bounding box center [441, 193] width 213 height 20
click at [335, 191] on input "I have read and agree to these Terms" at bounding box center [340, 189] width 10 height 10
checkbox input "true"
click at [1502, 728] on button "Next" at bounding box center [1508, 737] width 55 height 30
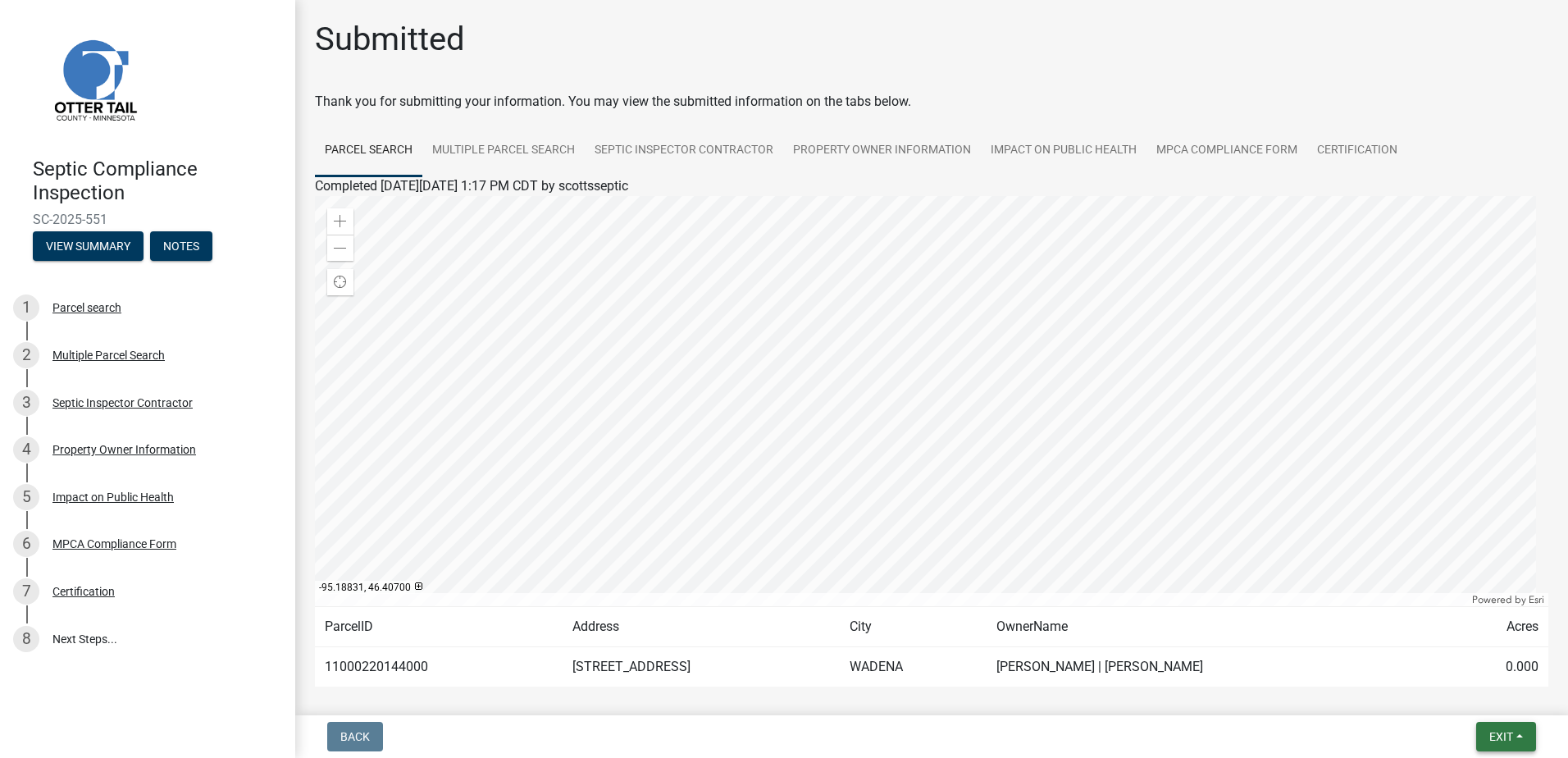
click at [1520, 737] on button "Exit" at bounding box center [1506, 737] width 60 height 30
click at [1445, 690] on button "Save & Exit" at bounding box center [1471, 694] width 132 height 39
